Goal: Task Accomplishment & Management: Manage account settings

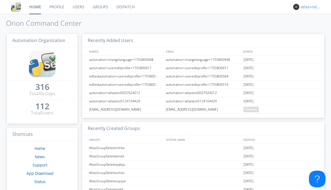
click at [310, 7] on div "atlas+ratelimit" at bounding box center [311, 7] width 21 height 6
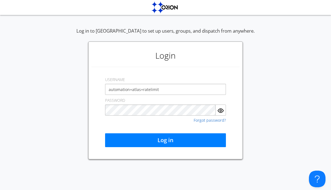
type input "automation+atlas+ratelimit"
click at [166, 140] on button "Log in" at bounding box center [165, 140] width 121 height 14
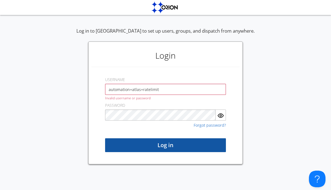
click at [166, 145] on button "Log in" at bounding box center [165, 145] width 121 height 14
